Goal: Task Accomplishment & Management: Manage account settings

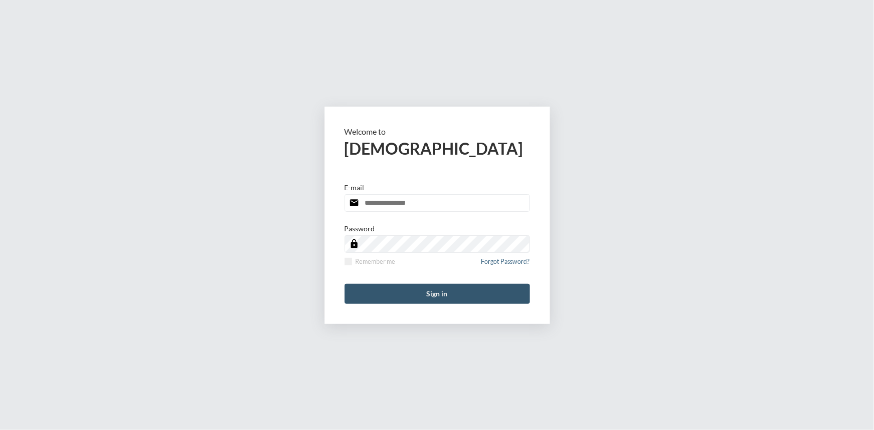
type input "**********"
click at [447, 286] on button "Sign in" at bounding box center [436, 294] width 185 height 20
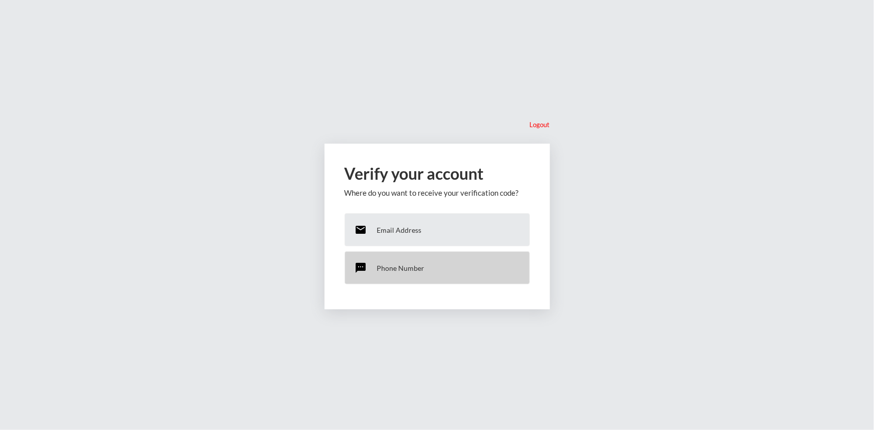
click at [408, 266] on p "Phone Number" at bounding box center [401, 268] width 48 height 9
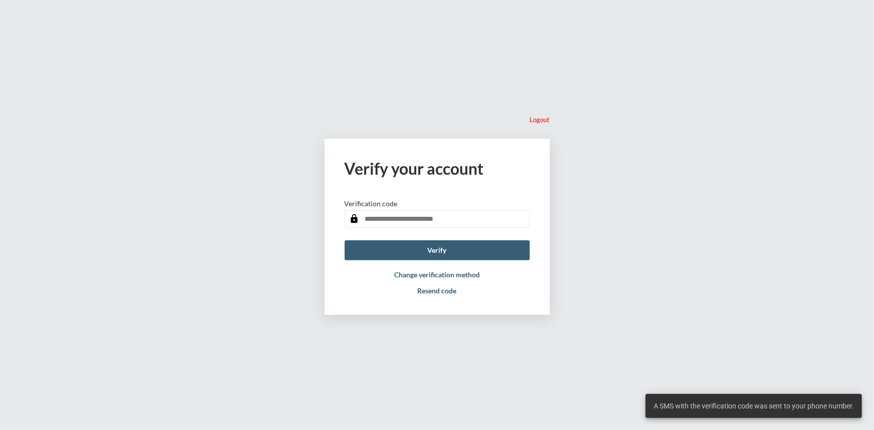
click at [396, 219] on input "text" at bounding box center [436, 219] width 185 height 18
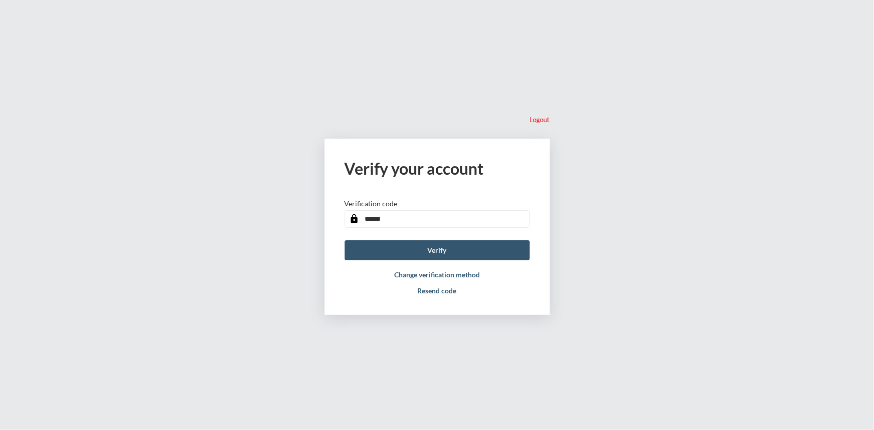
type input "******"
click at [441, 250] on button "Verify" at bounding box center [436, 250] width 185 height 20
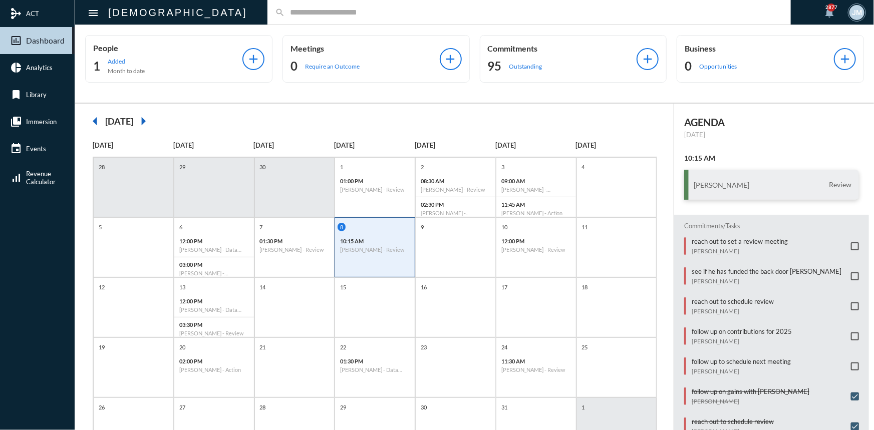
click at [285, 13] on input "text" at bounding box center [534, 12] width 498 height 9
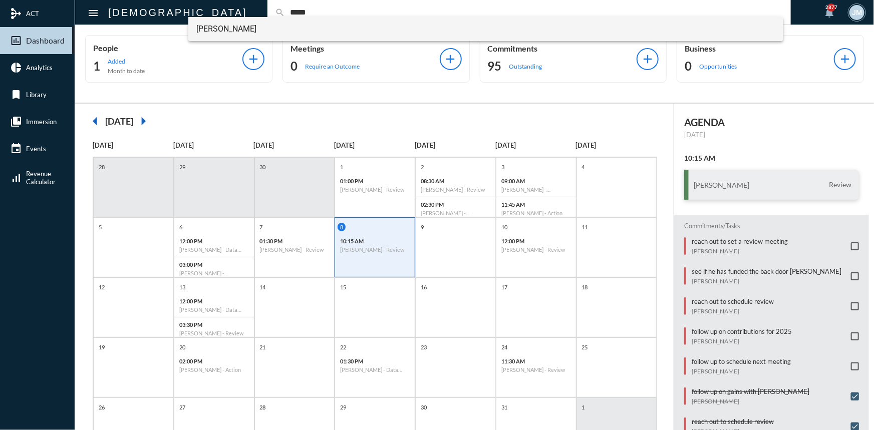
type input "*****"
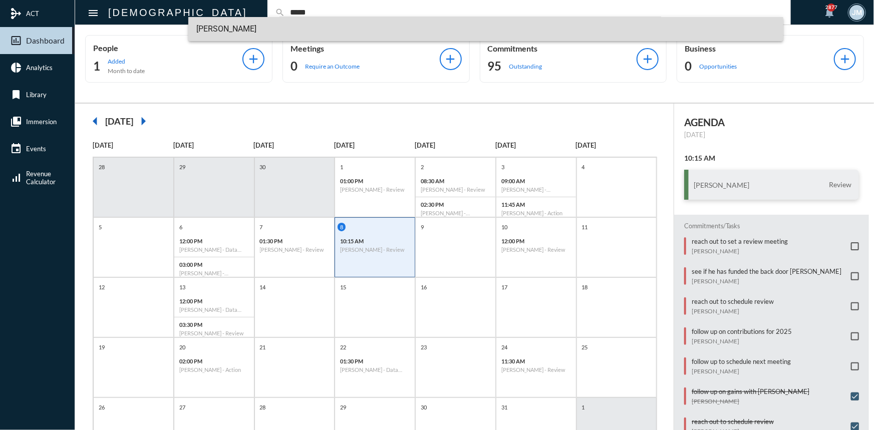
click at [213, 28] on span "Alex Obradovic" at bounding box center [485, 29] width 579 height 24
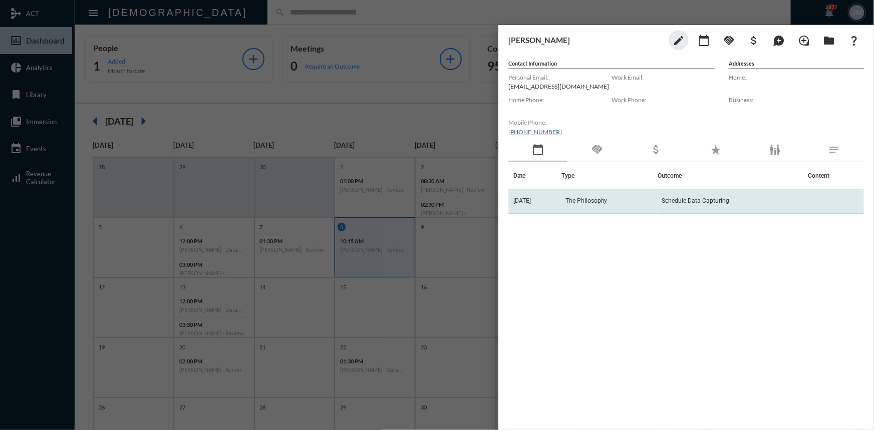
click at [586, 195] on td "The Philosophy" at bounding box center [609, 202] width 96 height 24
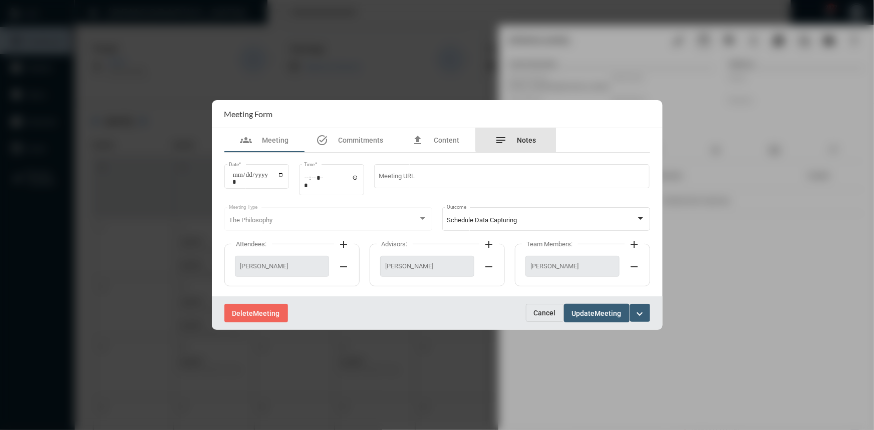
click at [526, 133] on div "notes Notes" at bounding box center [516, 140] width 80 height 24
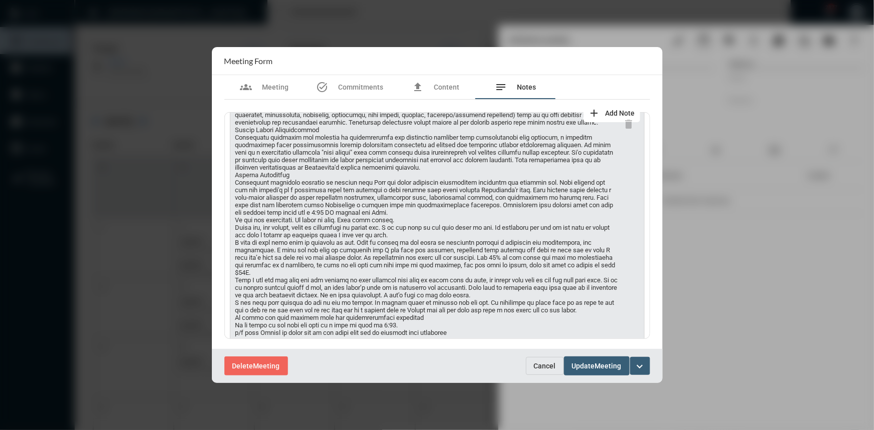
scroll to position [273, 0]
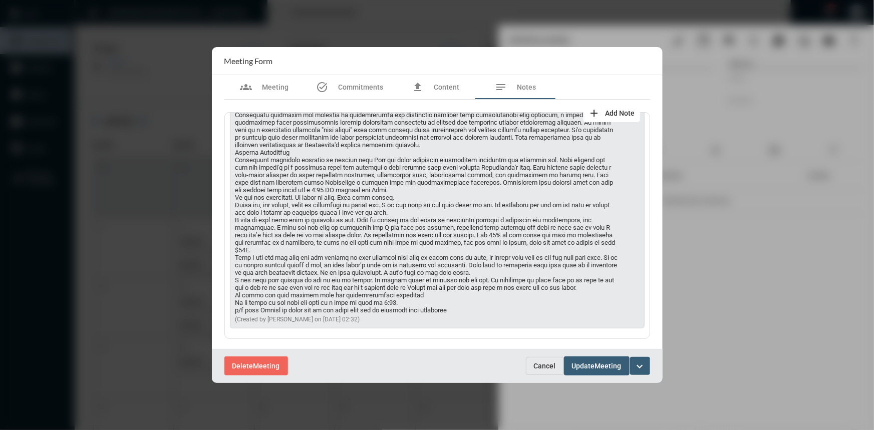
click at [550, 365] on span "Cancel" at bounding box center [545, 366] width 22 height 8
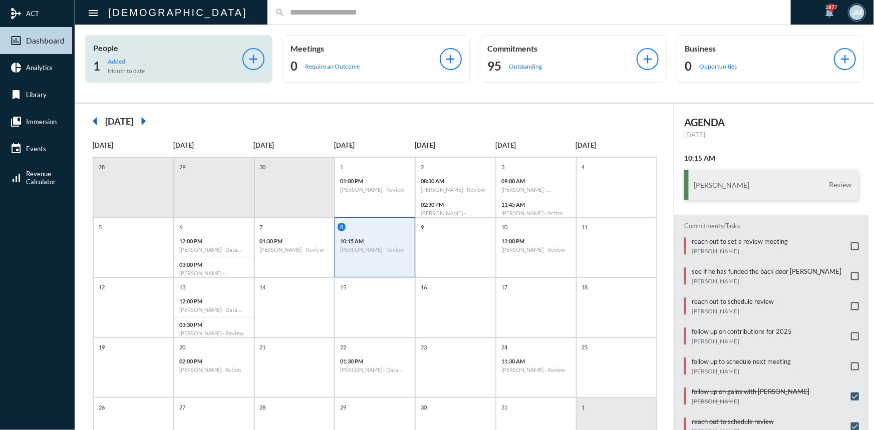
click at [285, 13] on input "text" at bounding box center [534, 12] width 498 height 9
click at [851, 332] on span at bounding box center [855, 336] width 8 height 8
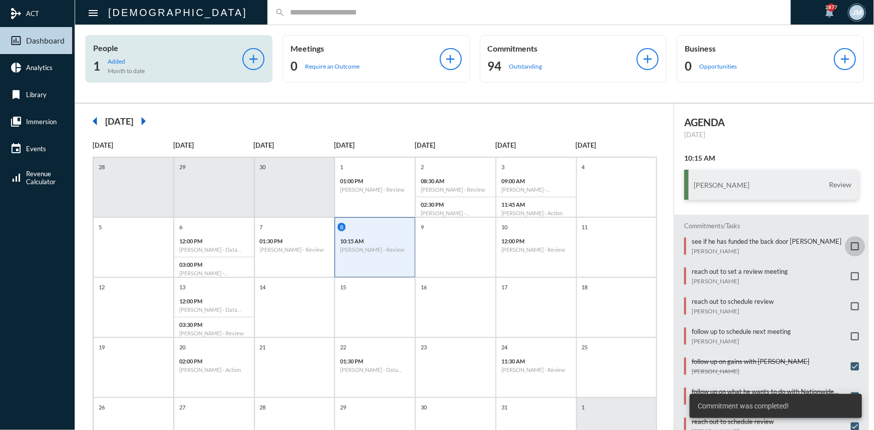
click at [851, 246] on span at bounding box center [855, 246] width 8 height 8
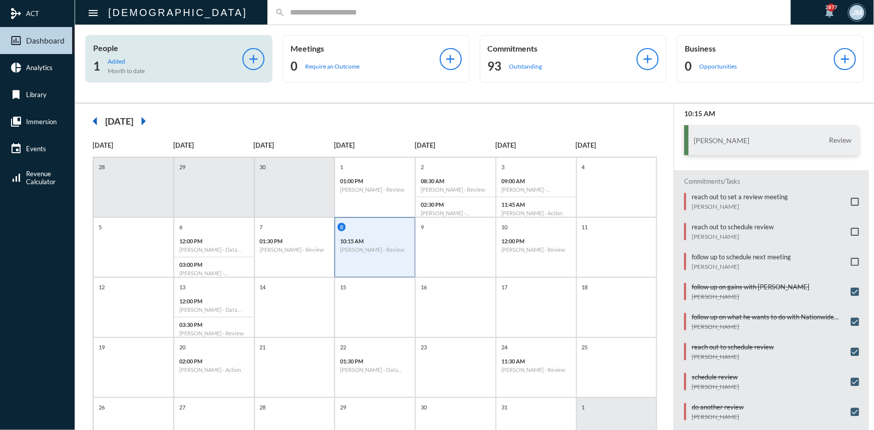
scroll to position [28, 0]
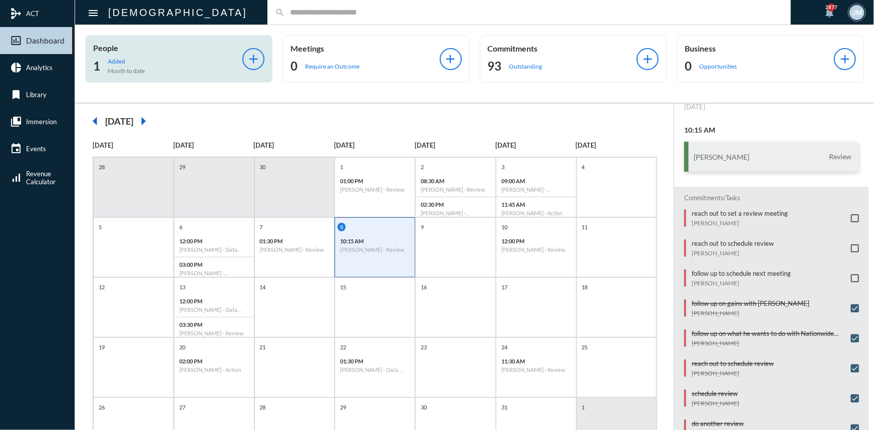
click at [329, 19] on div "search" at bounding box center [528, 12] width 523 height 25
click at [291, 9] on input "text" at bounding box center [534, 12] width 498 height 9
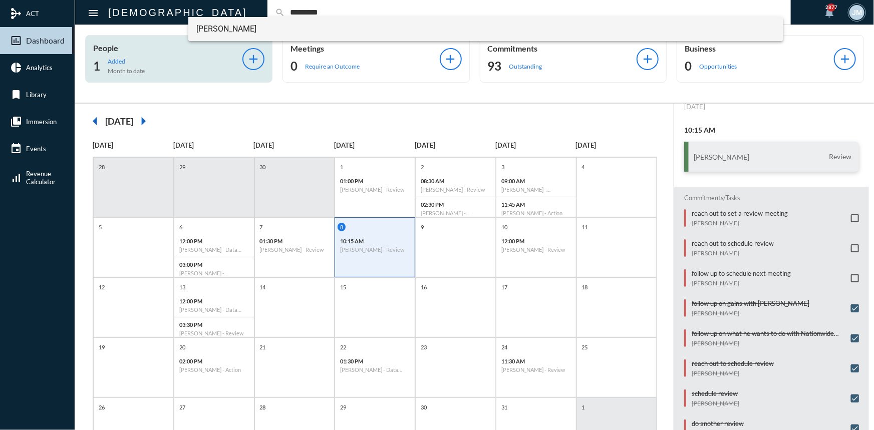
type input "*********"
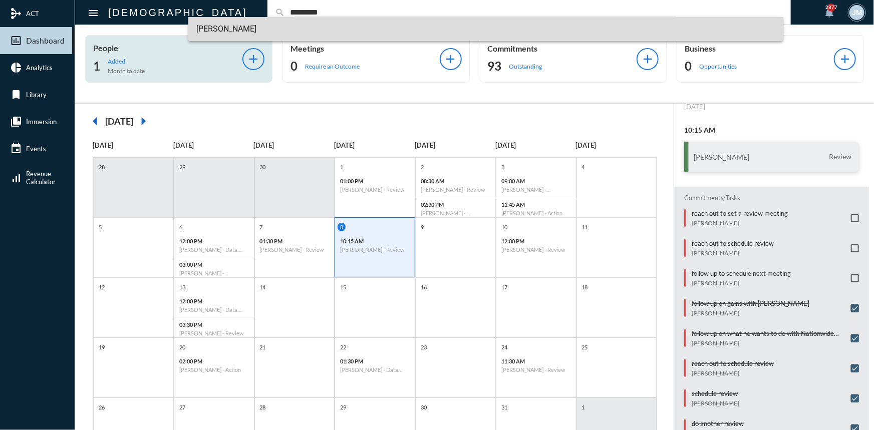
click at [221, 25] on span "Guy Verhovsky" at bounding box center [485, 29] width 579 height 24
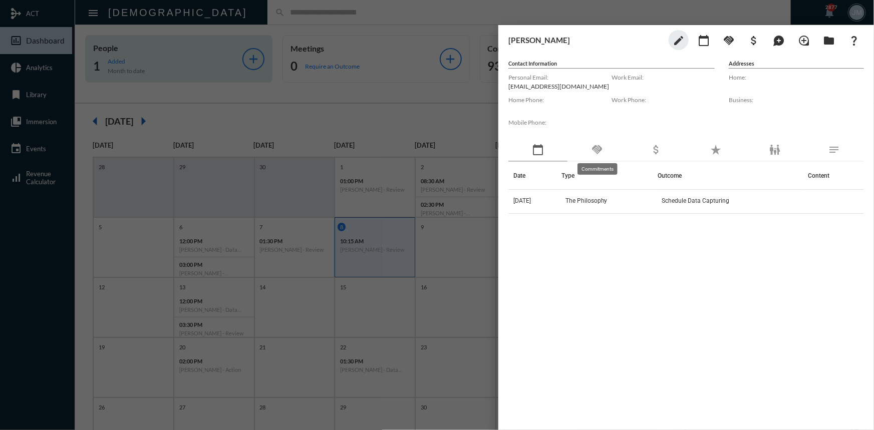
click at [603, 147] on mat-icon "handshake" at bounding box center [597, 150] width 12 height 12
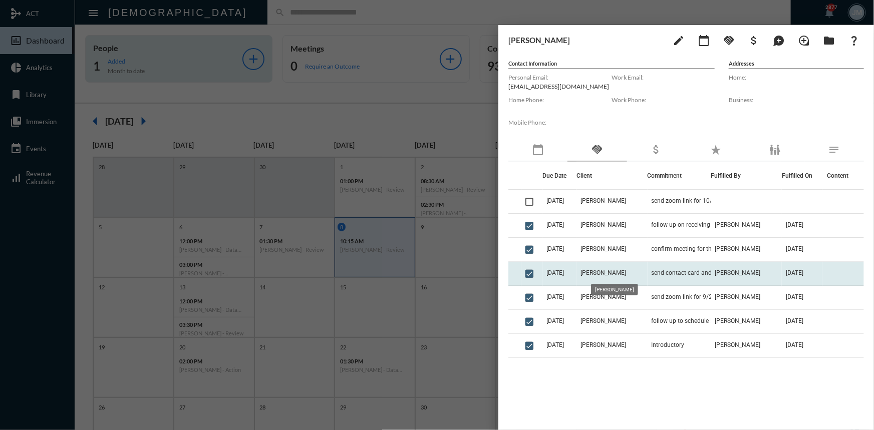
click at [613, 270] on span "Guy Verhovsky" at bounding box center [603, 272] width 46 height 7
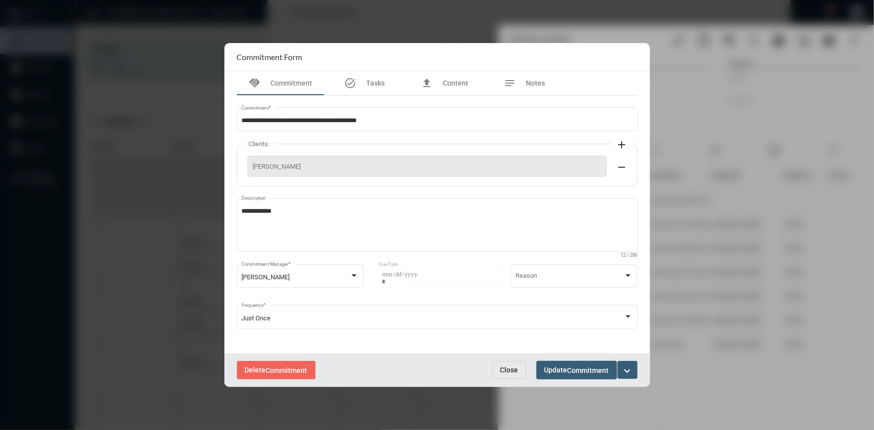
click at [516, 373] on span "Close" at bounding box center [509, 370] width 18 height 8
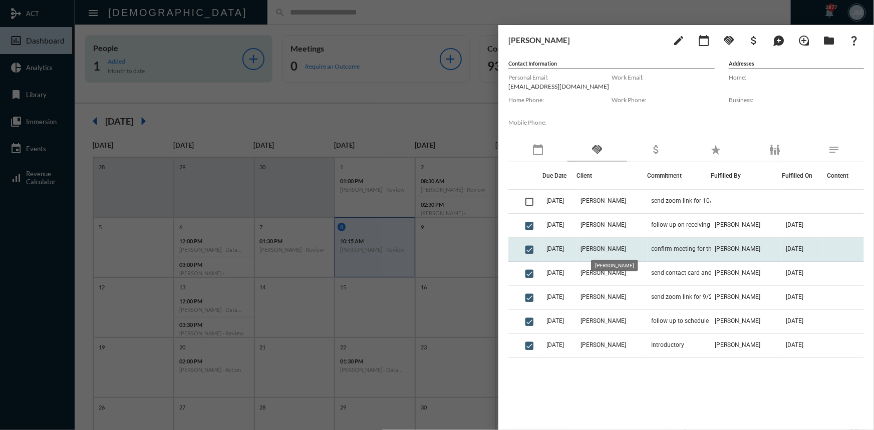
click at [622, 251] on span "Guy Verhovsky" at bounding box center [603, 248] width 46 height 7
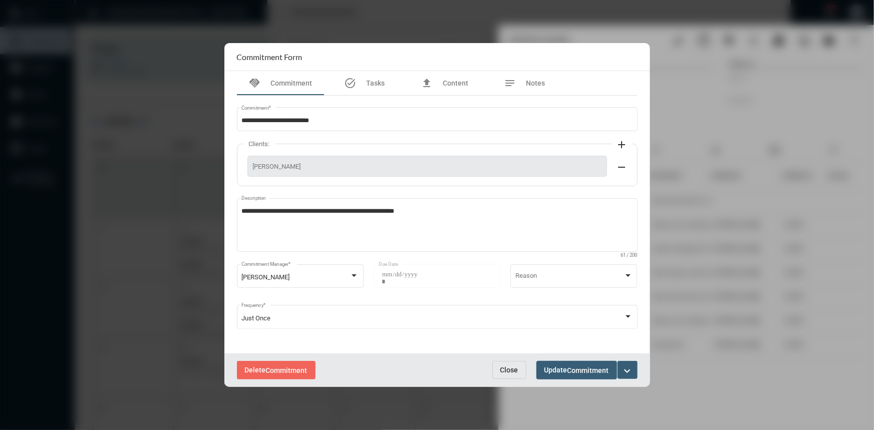
click at [511, 361] on button "Close" at bounding box center [509, 370] width 34 height 18
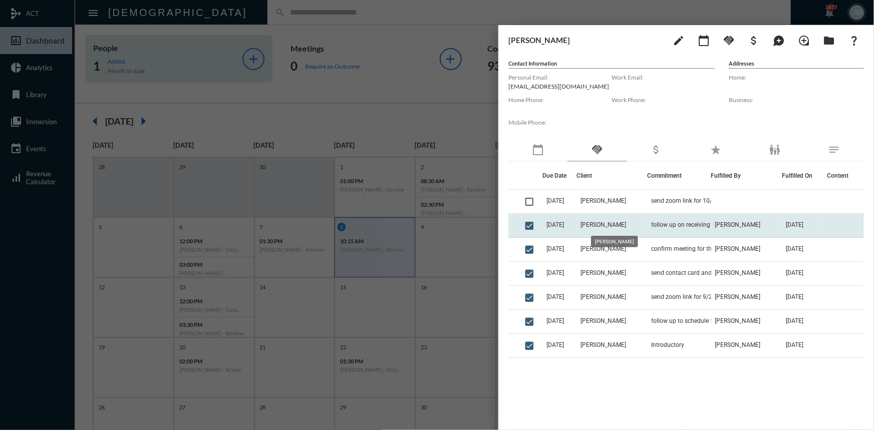
click at [611, 221] on span "Guy Verhovsky" at bounding box center [603, 224] width 46 height 7
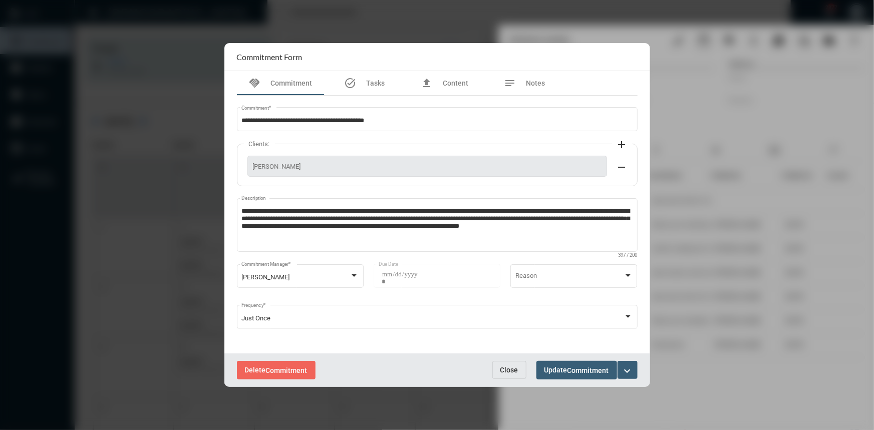
click at [502, 369] on span "Close" at bounding box center [509, 370] width 18 height 8
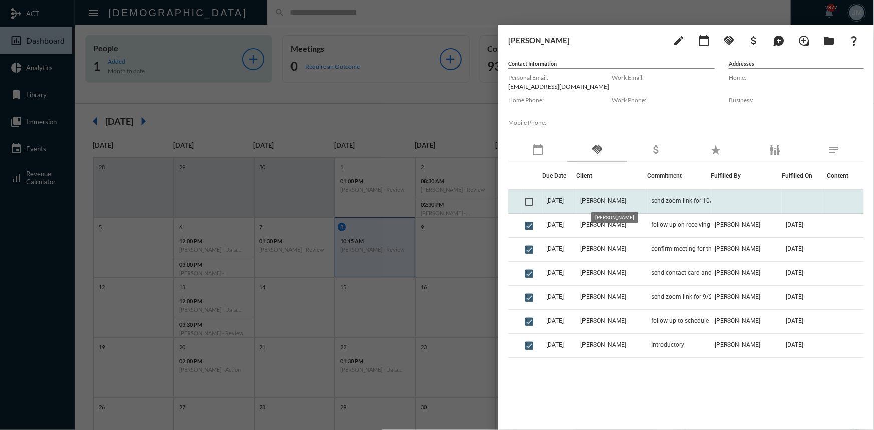
click at [611, 198] on span "Guy Verhovsky" at bounding box center [603, 200] width 46 height 7
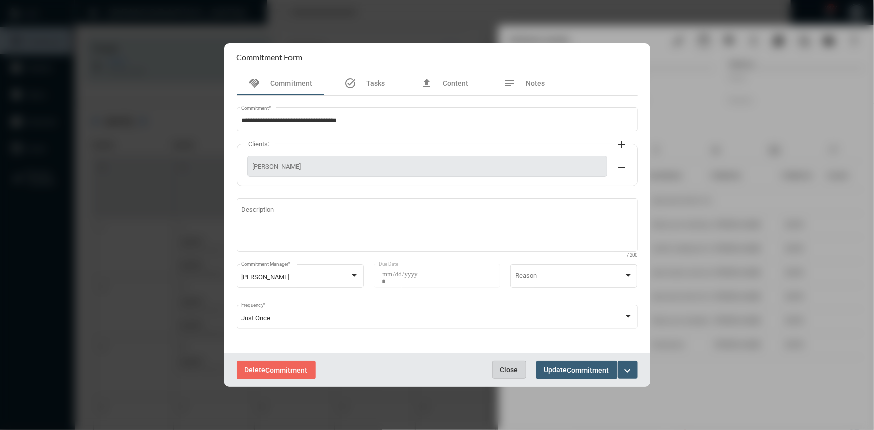
click at [510, 366] on span "Close" at bounding box center [509, 370] width 18 height 8
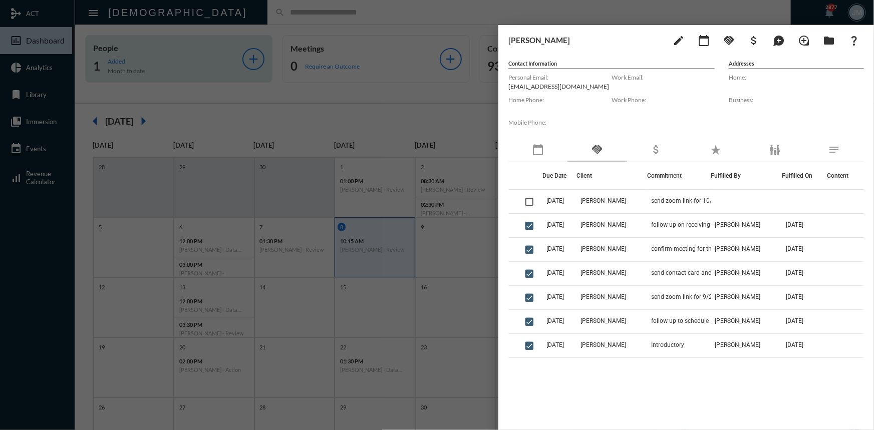
click at [225, 35] on div at bounding box center [437, 215] width 874 height 430
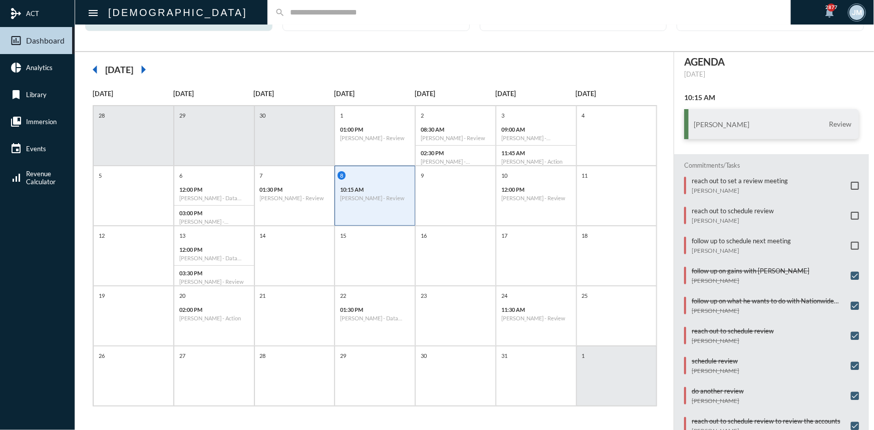
scroll to position [0, 0]
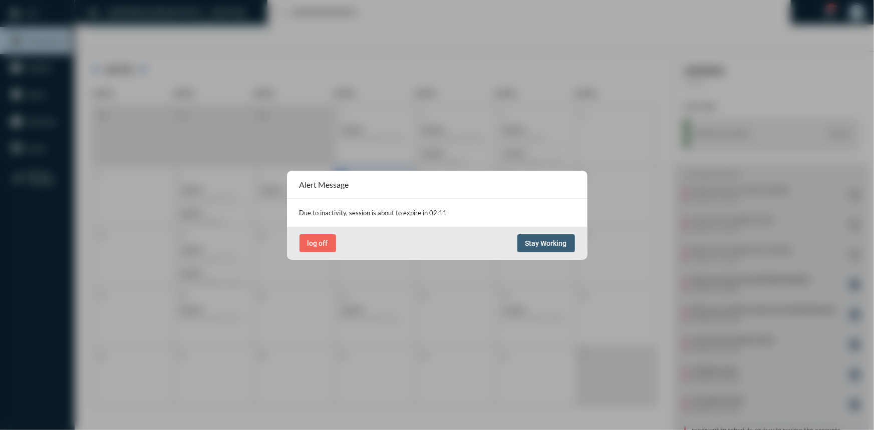
click at [539, 239] on span "Stay Working" at bounding box center [546, 243] width 42 height 8
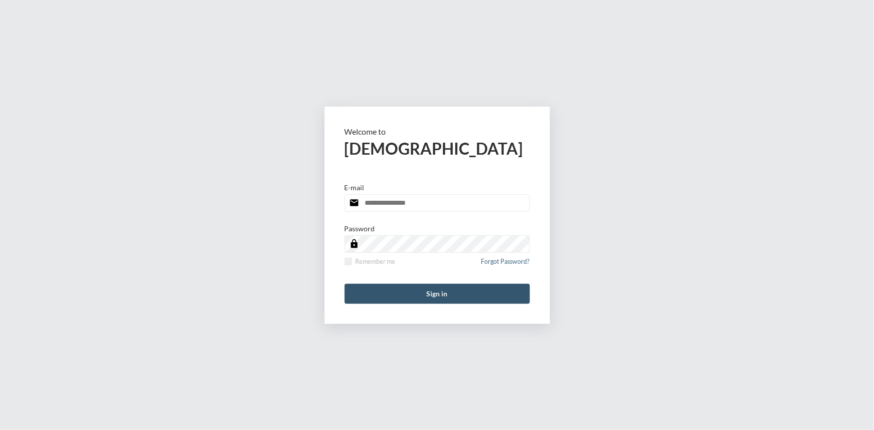
type input "**********"
click at [483, 295] on button "Sign in" at bounding box center [436, 294] width 185 height 20
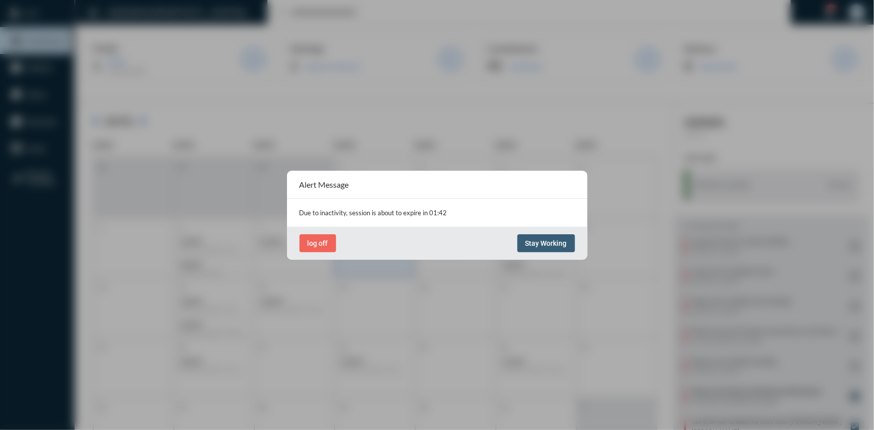
click at [556, 241] on span "Stay Working" at bounding box center [546, 243] width 42 height 8
